Goal: Task Accomplishment & Management: Complete application form

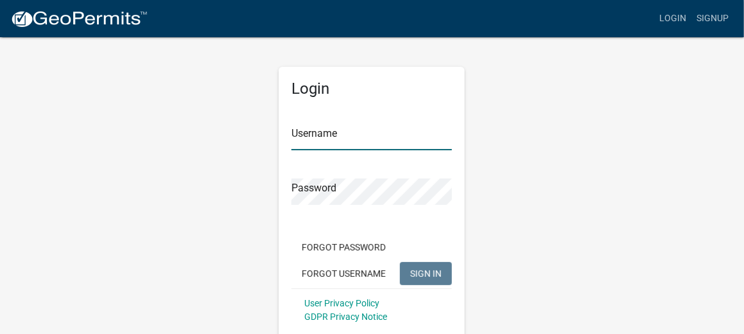
type input "[EMAIL_ADDRESS][DOMAIN_NAME]"
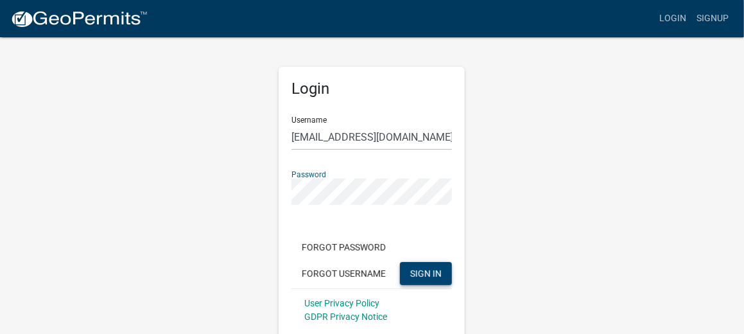
click at [436, 269] on span "SIGN IN" at bounding box center [425, 273] width 31 height 10
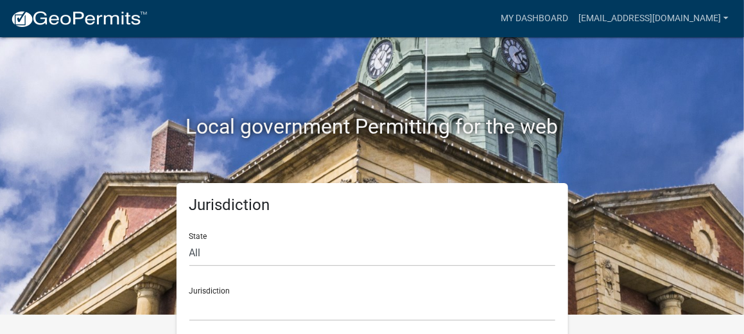
scroll to position [30, 0]
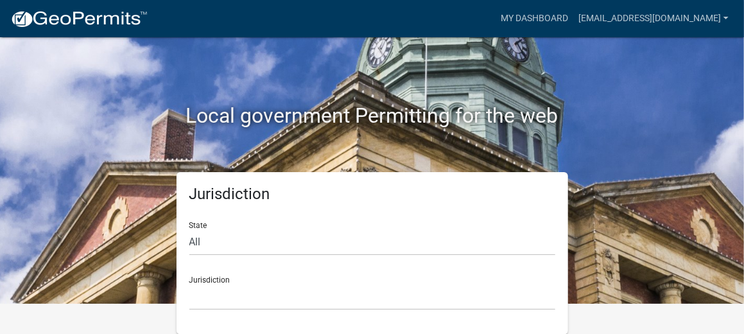
click at [200, 277] on div "Jurisdiction [GEOGRAPHIC_DATA], [US_STATE] [GEOGRAPHIC_DATA], [US_STATE][PERSON…" at bounding box center [372, 288] width 366 height 44
click at [196, 237] on select "All [US_STATE] [US_STATE] [US_STATE] [US_STATE] [US_STATE] [US_STATE] [US_STATE…" at bounding box center [372, 242] width 366 height 26
select select "[US_STATE]"
click at [189, 229] on select "All [US_STATE] [US_STATE] [US_STATE] [US_STATE] [US_STATE] [US_STATE] [US_STATE…" at bounding box center [372, 242] width 366 height 26
click at [214, 277] on div "Jurisdiction [GEOGRAPHIC_DATA], [US_STATE][PERSON_NAME][GEOGRAPHIC_DATA], [US_S…" at bounding box center [372, 288] width 366 height 44
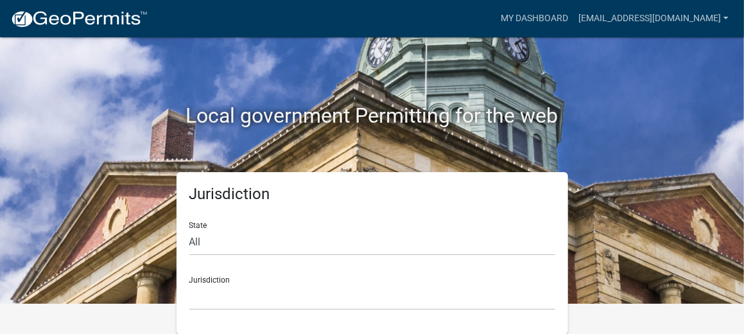
click at [218, 279] on div "Jurisdiction [GEOGRAPHIC_DATA], [US_STATE][PERSON_NAME][GEOGRAPHIC_DATA], [US_S…" at bounding box center [372, 288] width 366 height 44
click at [196, 242] on select "All [US_STATE] [US_STATE] [US_STATE] [US_STATE] [US_STATE] [US_STATE] [US_STATE…" at bounding box center [372, 242] width 366 height 26
click at [189, 229] on select "All [US_STATE] [US_STATE] [US_STATE] [US_STATE] [US_STATE] [US_STATE] [US_STATE…" at bounding box center [372, 242] width 366 height 26
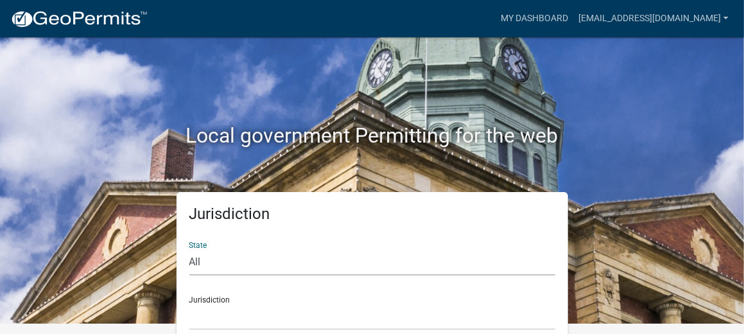
scroll to position [0, 0]
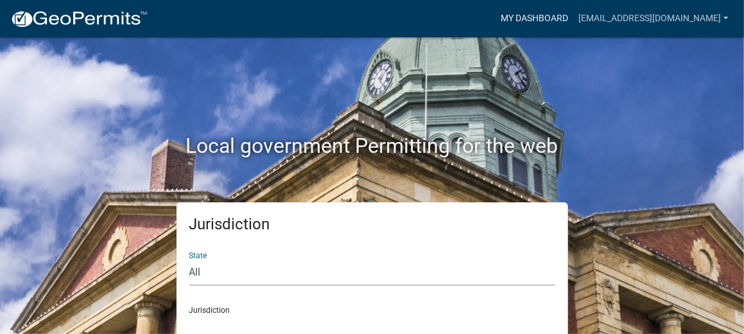
click at [573, 15] on link "My Dashboard" at bounding box center [534, 18] width 78 height 24
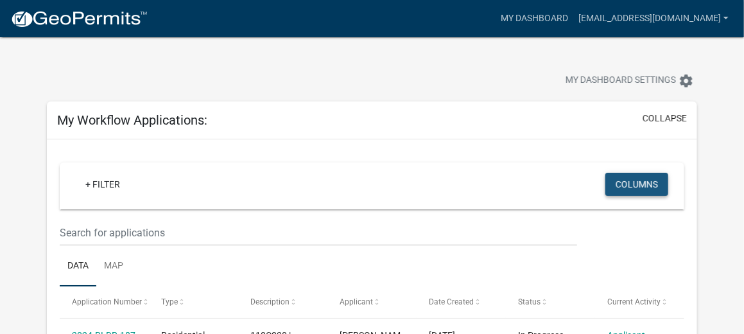
click at [630, 185] on button "Columns" at bounding box center [636, 184] width 63 height 23
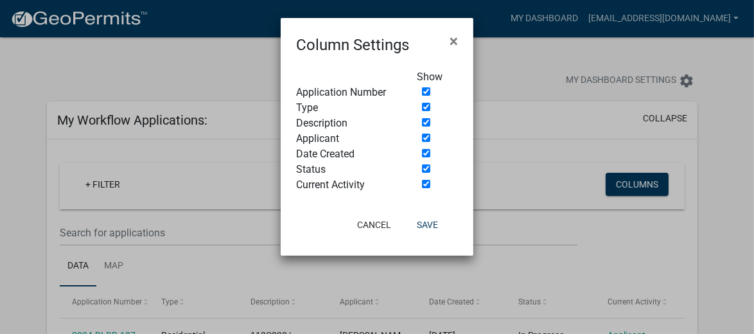
click at [727, 198] on ngb-modal-window "Column Settings × Show Application Number Type Description Applicant Date Creat…" at bounding box center [377, 167] width 754 height 334
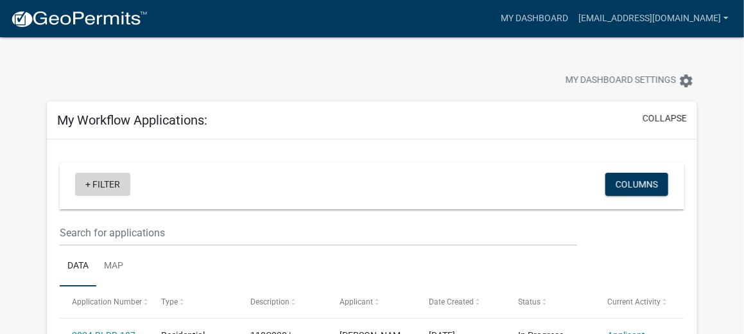
click at [104, 185] on link "+ Filter" at bounding box center [102, 184] width 55 height 23
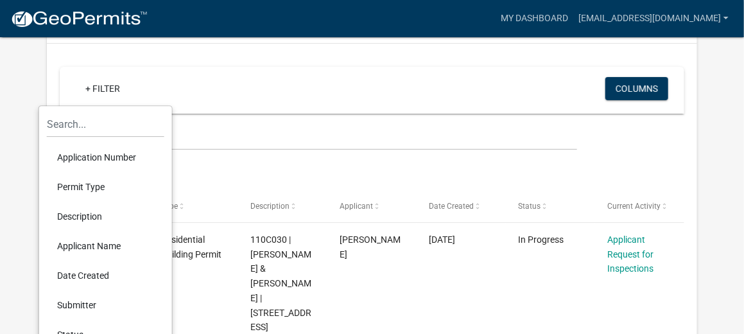
scroll to position [193, 0]
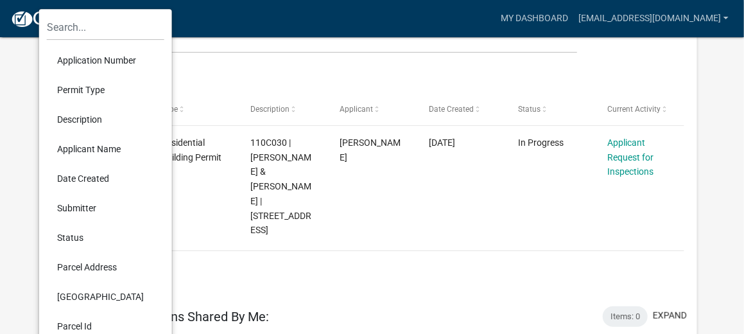
click at [96, 95] on li "Permit Type" at bounding box center [105, 90] width 117 height 30
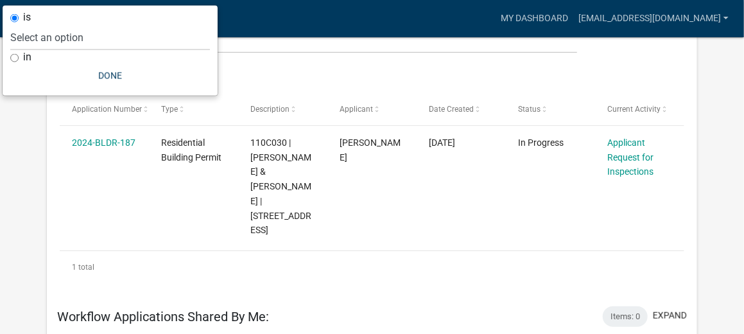
scroll to position [189, 0]
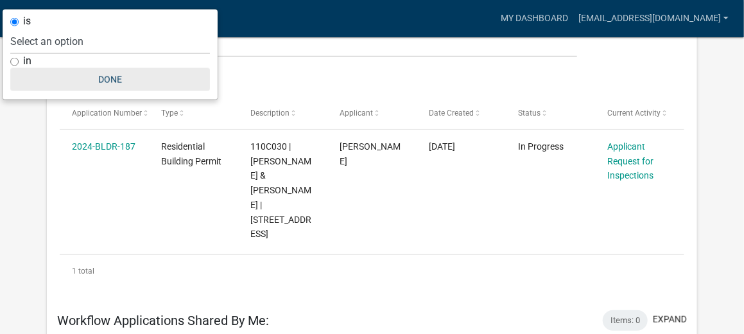
click at [105, 76] on button "Done" at bounding box center [110, 79] width 200 height 23
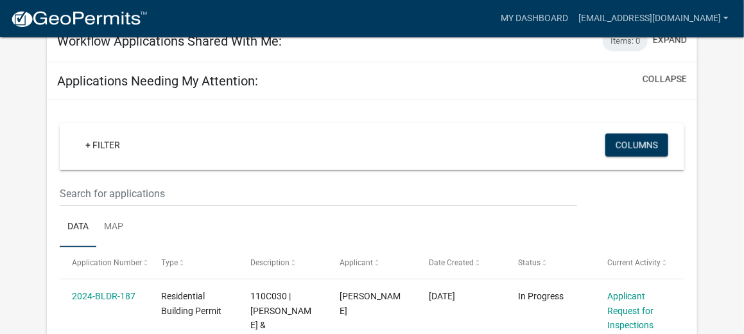
scroll to position [574, 0]
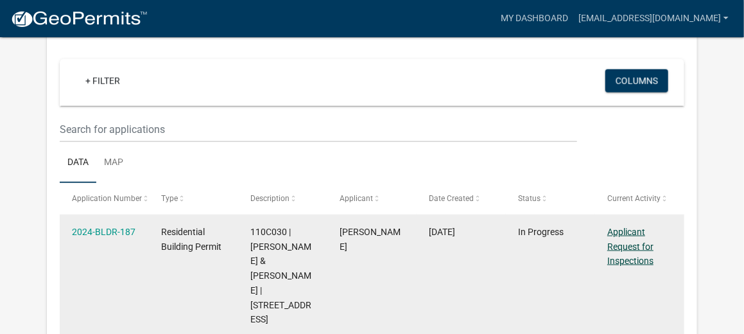
click at [632, 228] on link "Applicant Request for Inspections" at bounding box center [630, 247] width 46 height 40
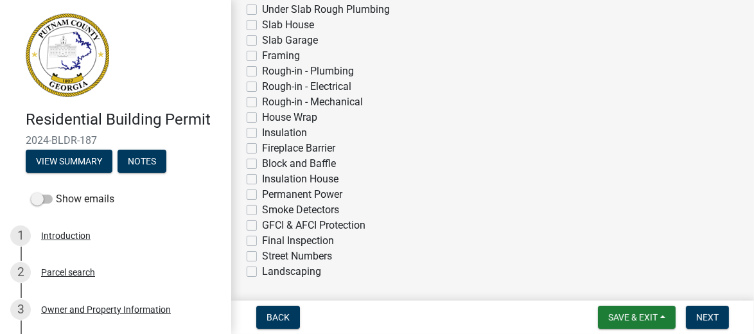
scroll to position [513, 0]
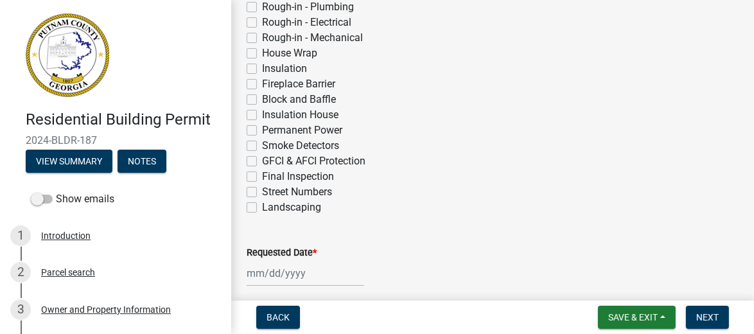
click at [262, 177] on label "Final Inspection" at bounding box center [298, 176] width 72 height 15
click at [262, 177] on input "Final Inspection" at bounding box center [266, 173] width 8 height 8
checkbox input "true"
checkbox input "false"
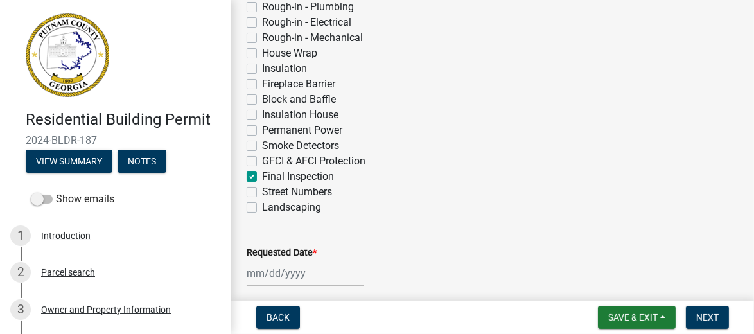
checkbox input "false"
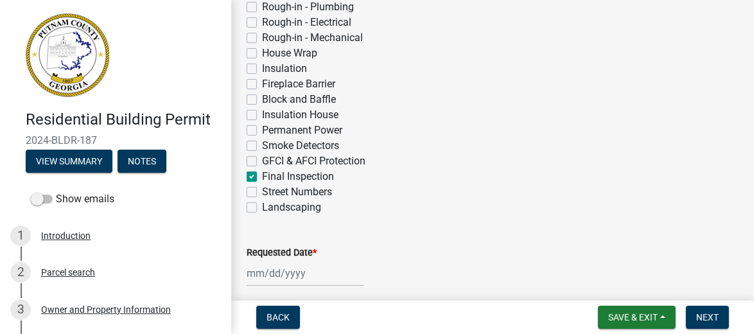
checkbox input "false"
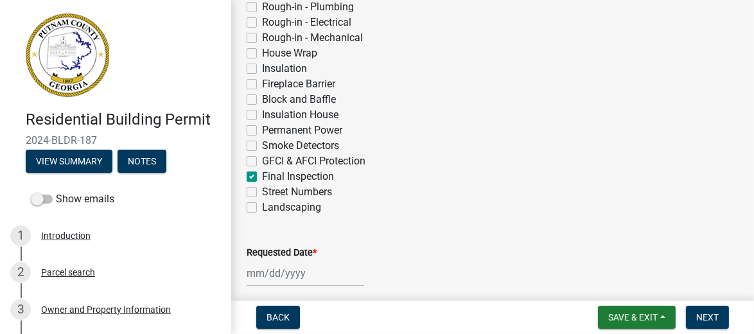
checkbox input "false"
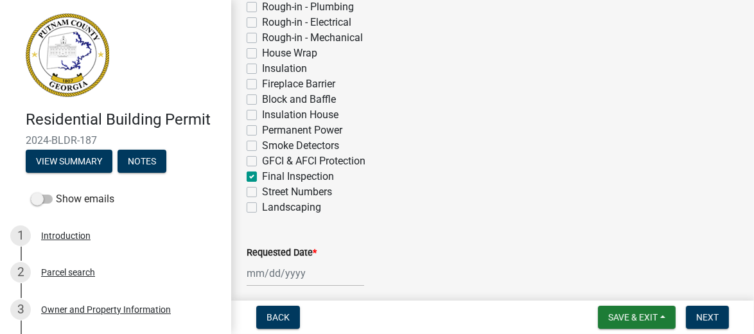
checkbox input "false"
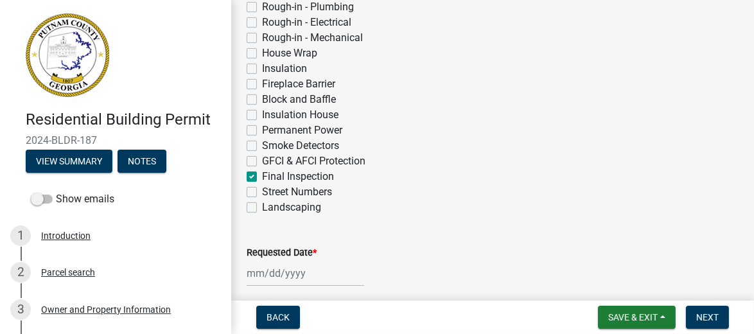
checkbox input "false"
checkbox input "true"
checkbox input "false"
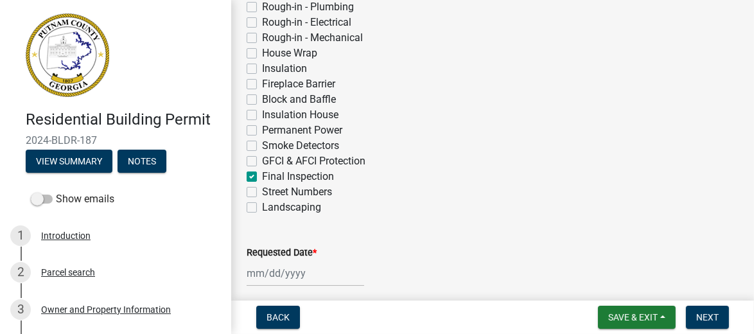
select select "10"
select select "2025"
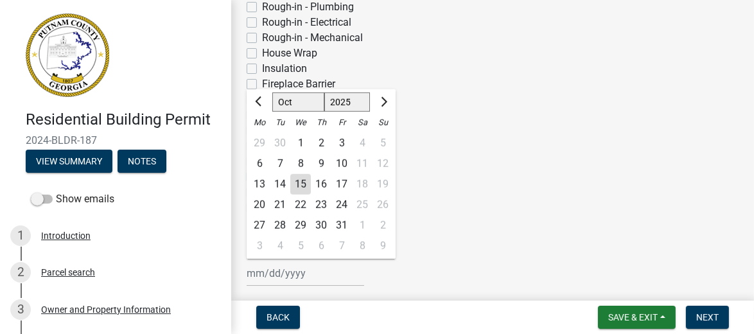
click at [263, 269] on div "[PERSON_NAME] Feb Mar Apr [PERSON_NAME][DATE] Oct Nov [DATE] 1526 1527 1528 152…" at bounding box center [304, 273] width 117 height 26
click at [304, 184] on div "15" at bounding box center [300, 184] width 21 height 21
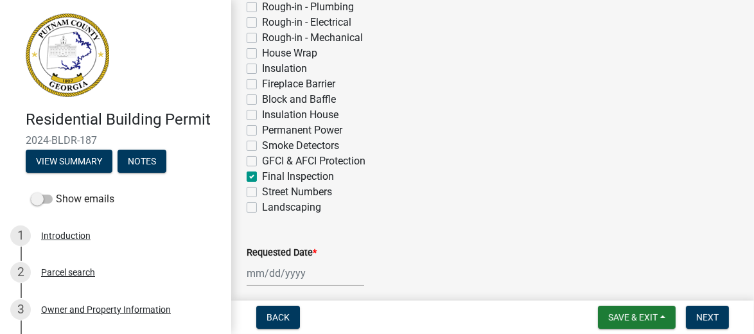
type input "[DATE]"
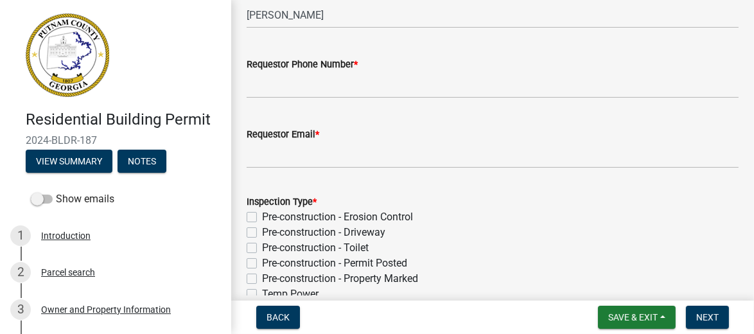
scroll to position [0, 0]
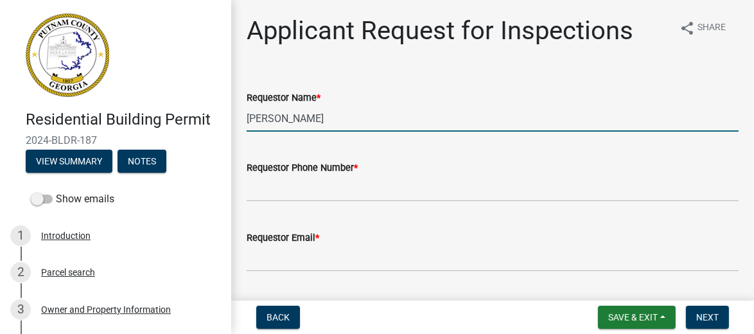
click at [331, 121] on input "[PERSON_NAME]" at bounding box center [492, 118] width 492 height 26
type input "M"
click at [318, 121] on input "J" at bounding box center [492, 118] width 492 height 26
click at [338, 117] on input "J" at bounding box center [492, 118] width 492 height 26
type input "[PERSON_NAME]"
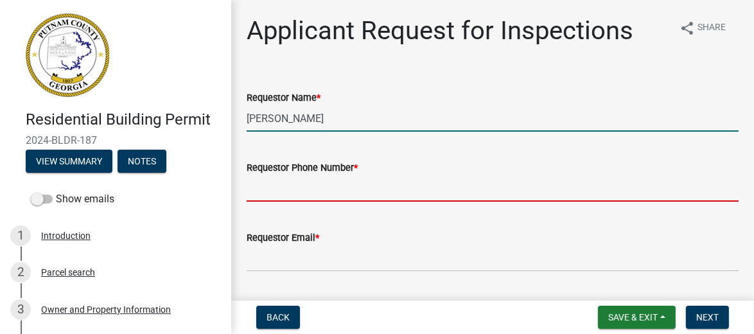
type input "[PHONE_NUMBER]"
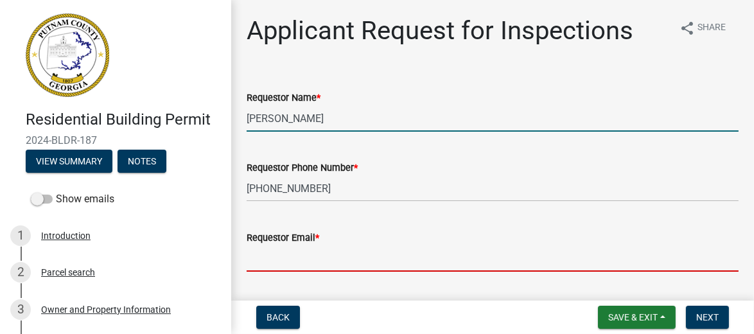
type input "[EMAIL_ADDRESS][DOMAIN_NAME]"
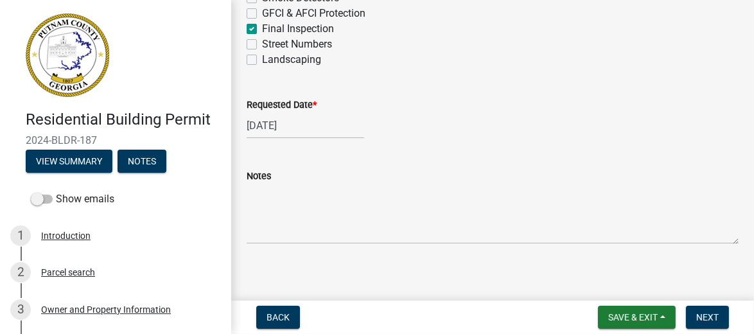
scroll to position [669, 0]
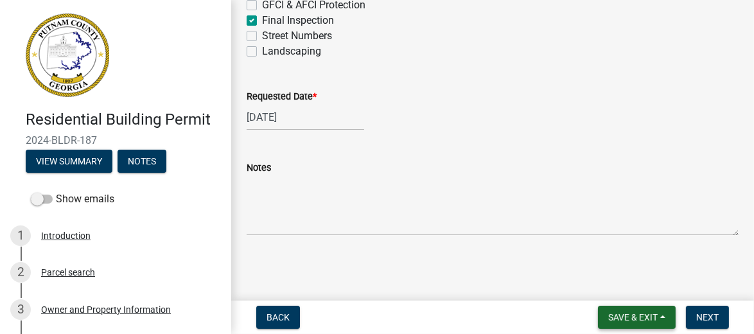
click at [636, 315] on span "Save & Exit" at bounding box center [632, 317] width 49 height 10
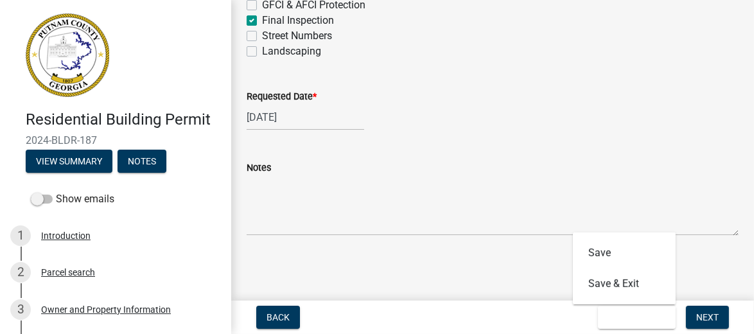
click at [513, 288] on main "Applicant Request for Inspections share Share Requestor Name * [PERSON_NAME] Re…" at bounding box center [492, 147] width 522 height 295
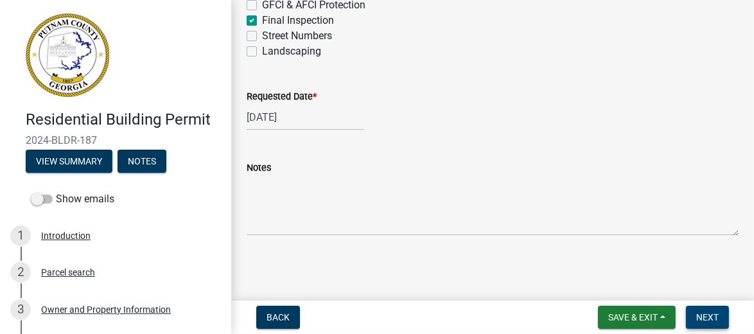
click at [704, 313] on span "Next" at bounding box center [707, 317] width 22 height 10
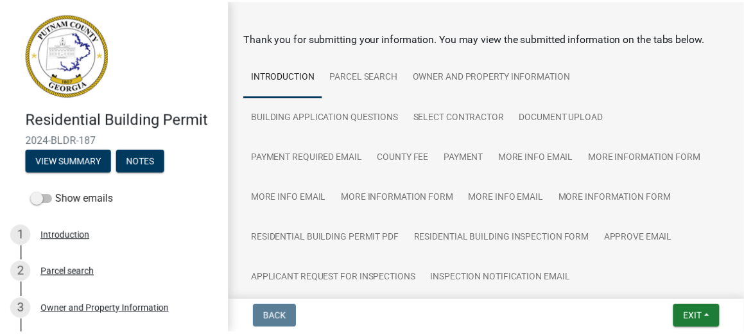
scroll to position [0, 0]
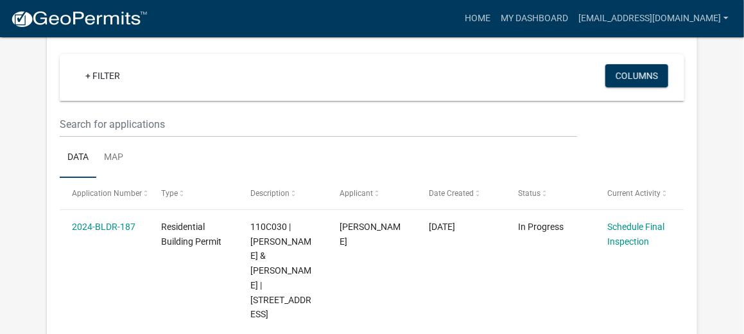
scroll to position [106, 0]
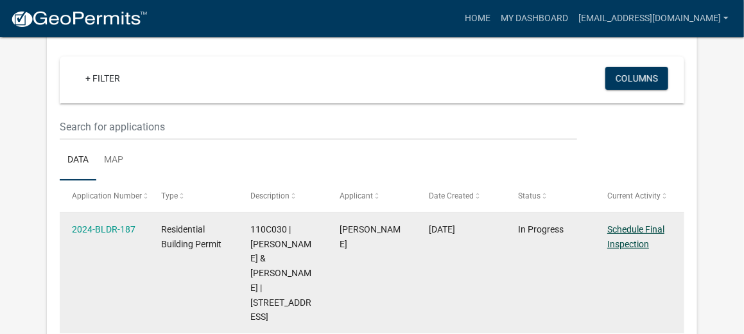
click at [618, 241] on link "Schedule Final Inspection" at bounding box center [635, 236] width 57 height 25
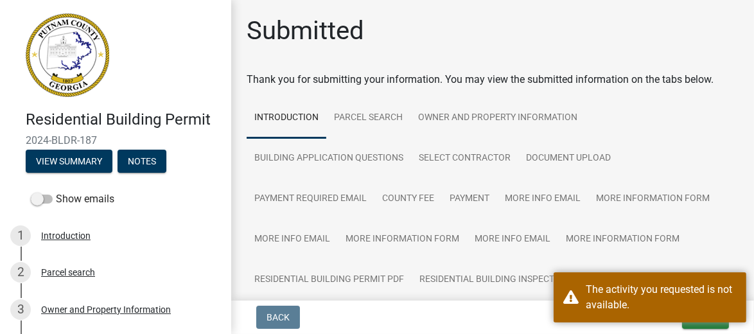
click at [457, 316] on div "Back Exit Save Save & Exit" at bounding box center [492, 317] width 502 height 23
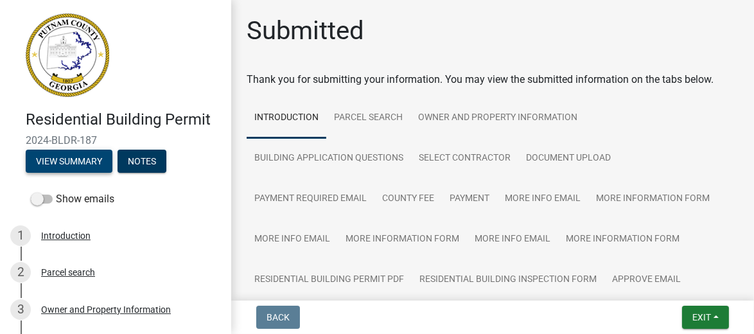
click at [66, 158] on button "View Summary" at bounding box center [69, 161] width 87 height 23
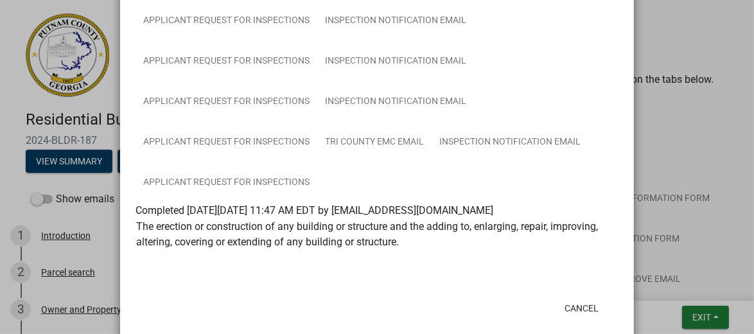
scroll to position [431, 0]
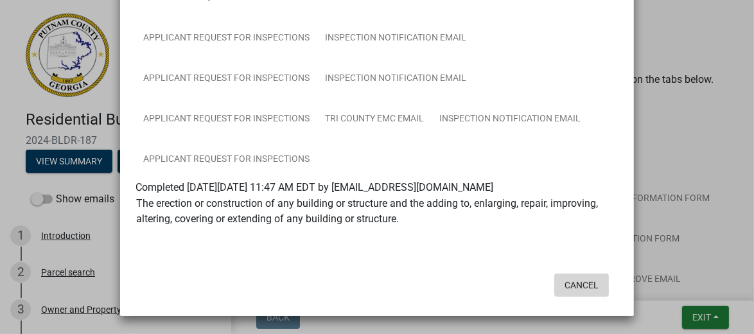
click at [567, 279] on button "Cancel" at bounding box center [581, 284] width 55 height 23
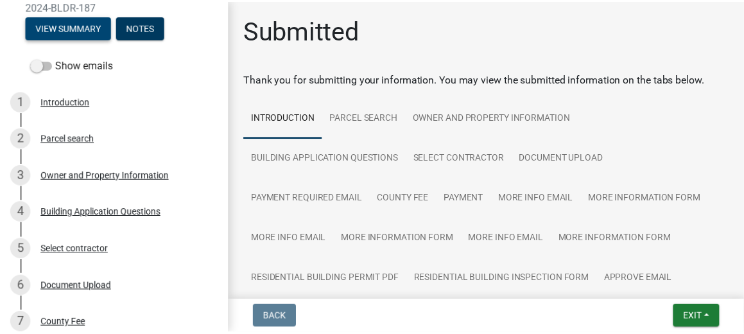
scroll to position [0, 0]
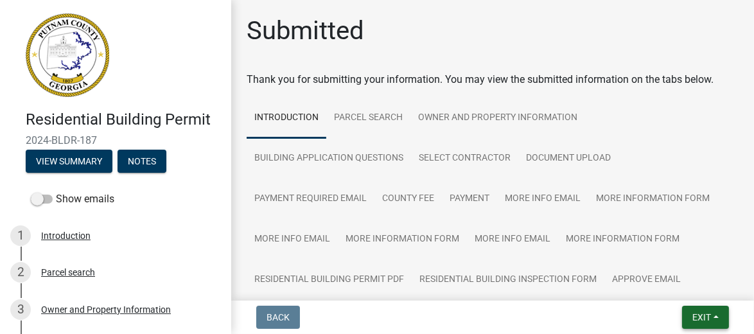
click at [701, 313] on span "Exit" at bounding box center [701, 317] width 19 height 10
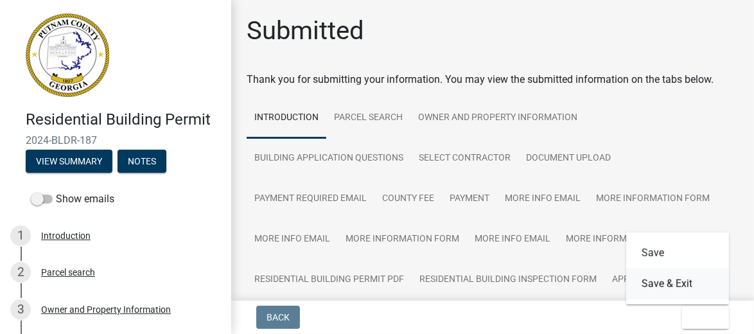
click at [682, 279] on button "Save & Exit" at bounding box center [677, 283] width 103 height 31
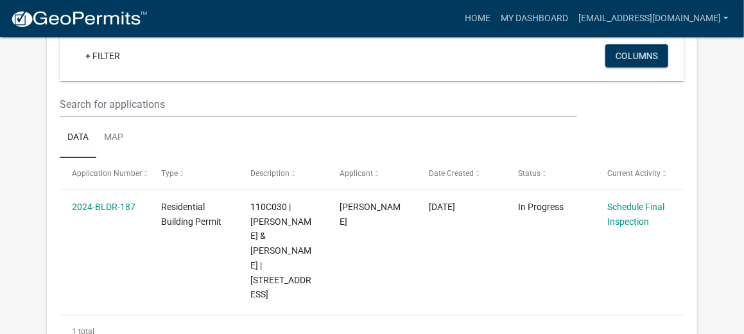
scroll to position [106, 0]
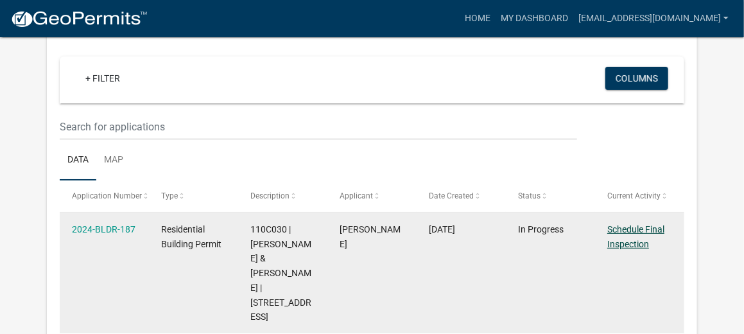
click at [629, 243] on link "Schedule Final Inspection" at bounding box center [635, 236] width 57 height 25
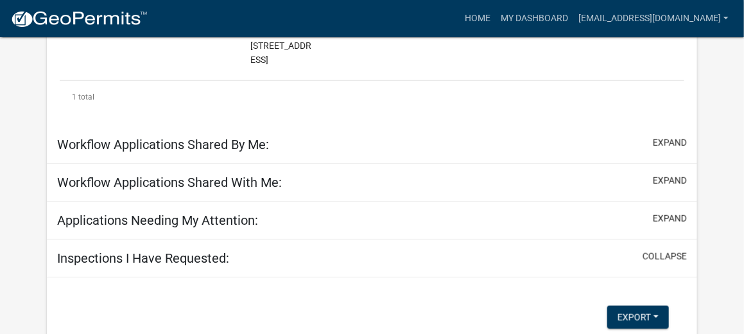
scroll to position [363, 0]
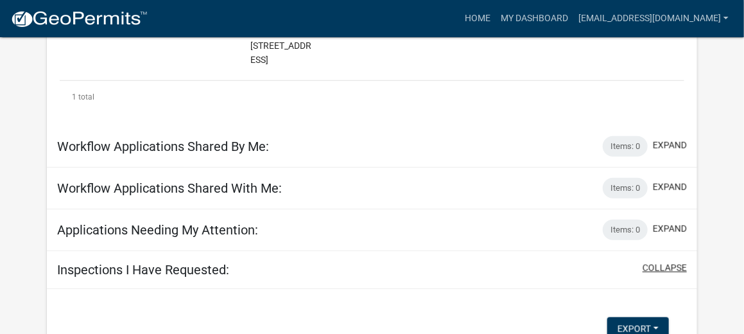
click at [651, 261] on button "collapse" at bounding box center [664, 267] width 44 height 13
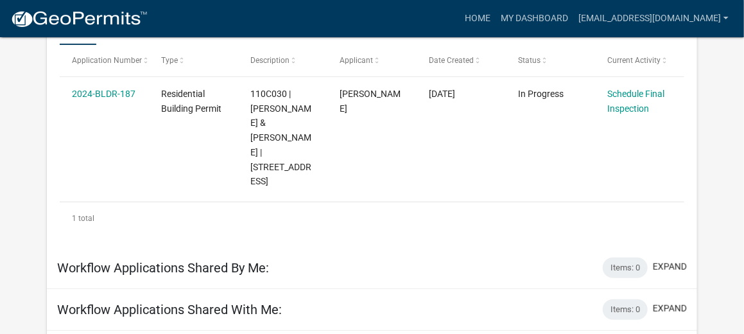
scroll to position [306, 0]
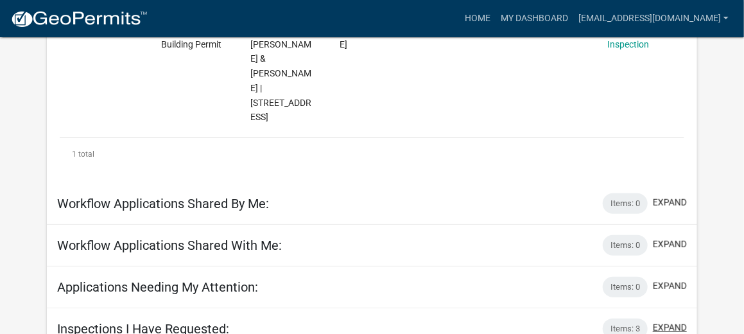
click at [663, 321] on button "expand" at bounding box center [670, 327] width 34 height 13
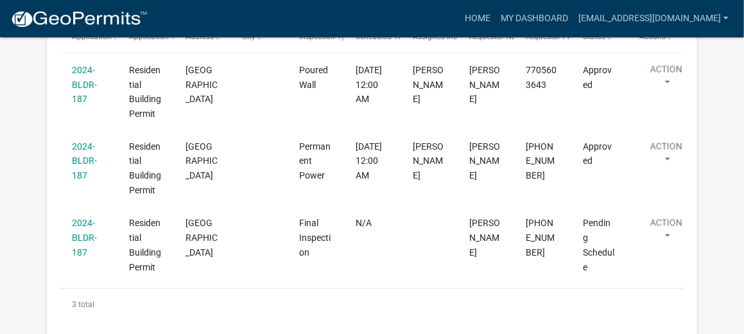
scroll to position [859, 0]
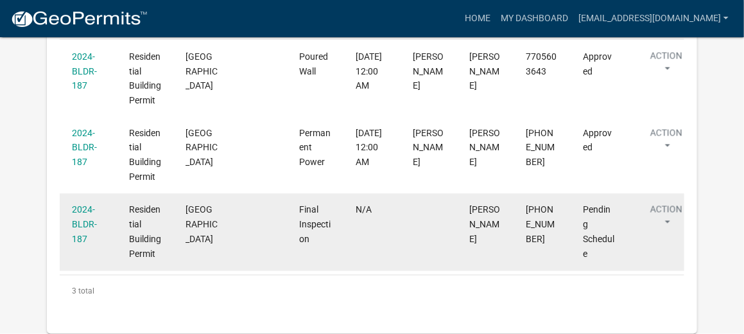
click at [666, 206] on button "Action" at bounding box center [666, 219] width 53 height 32
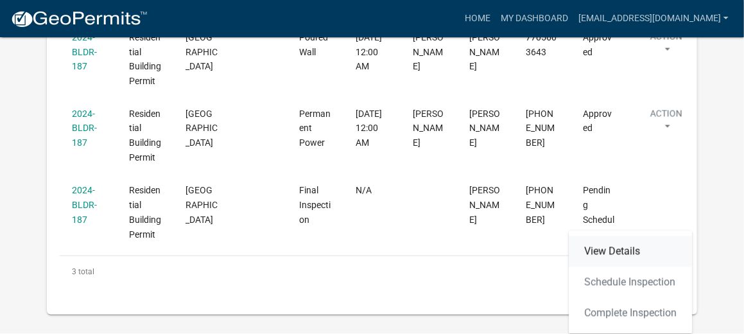
click at [629, 241] on link "View Details" at bounding box center [630, 251] width 123 height 31
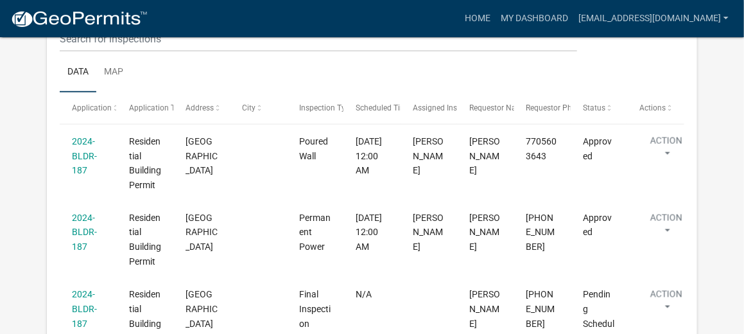
scroll to position [812, 0]
